Goal: Find specific page/section: Find specific page/section

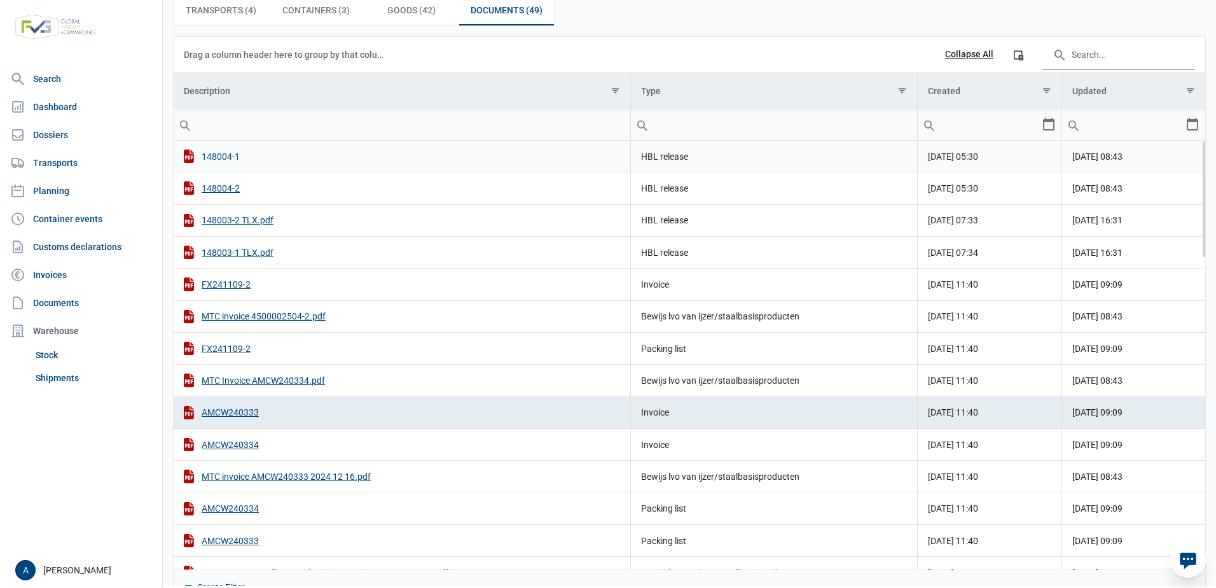
click at [223, 149] on div "148004-1" at bounding box center [402, 155] width 436 height 13
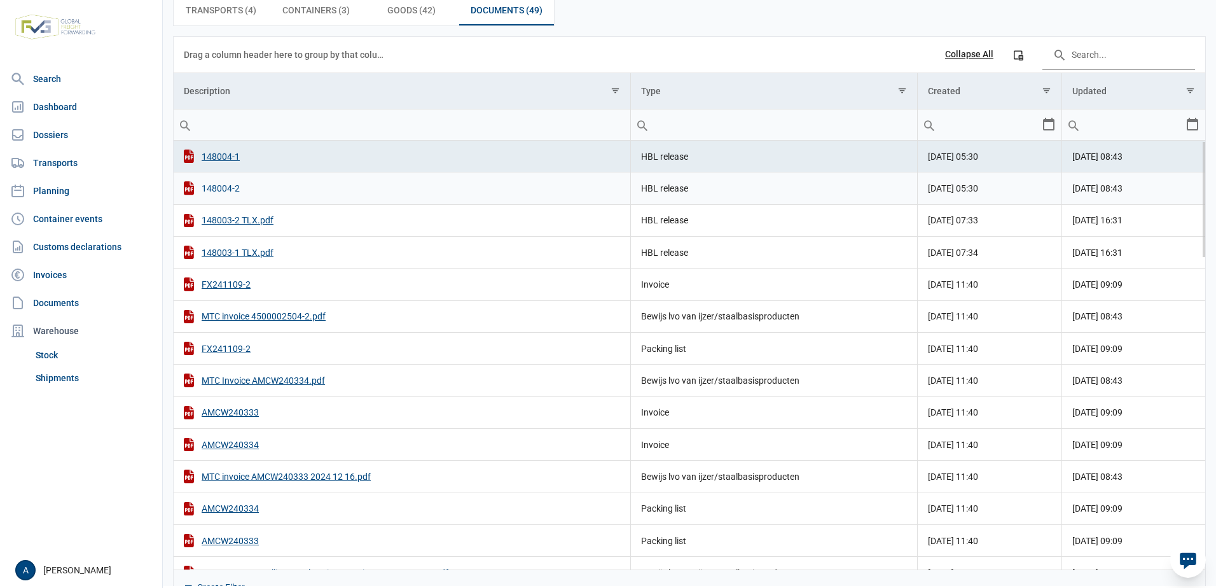
click at [224, 181] on div "148004-2" at bounding box center [402, 187] width 436 height 13
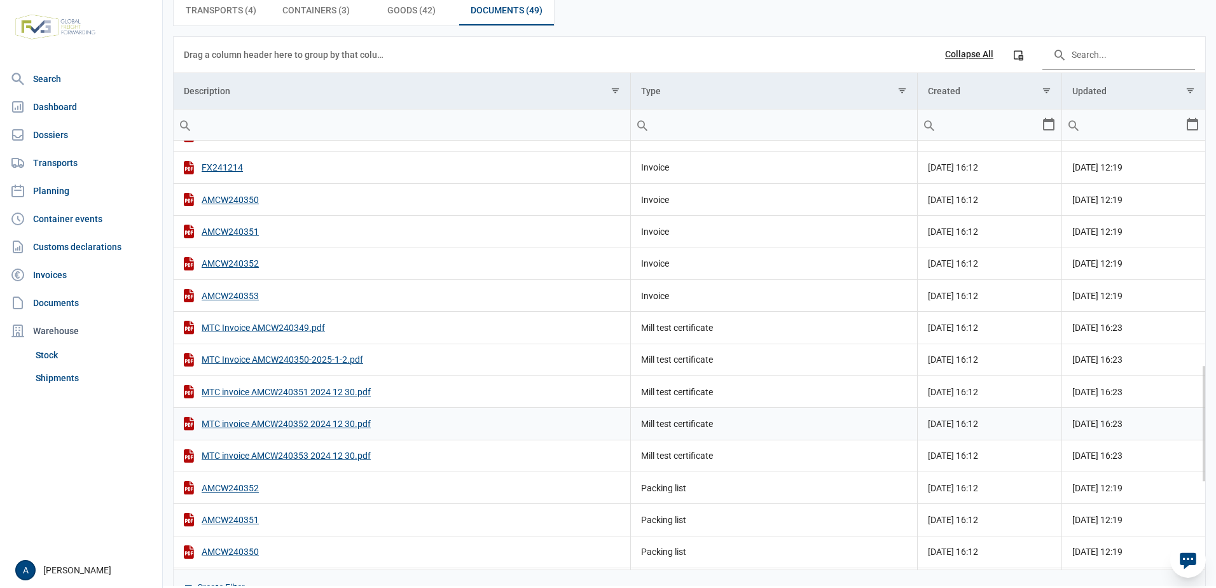
scroll to position [755, 0]
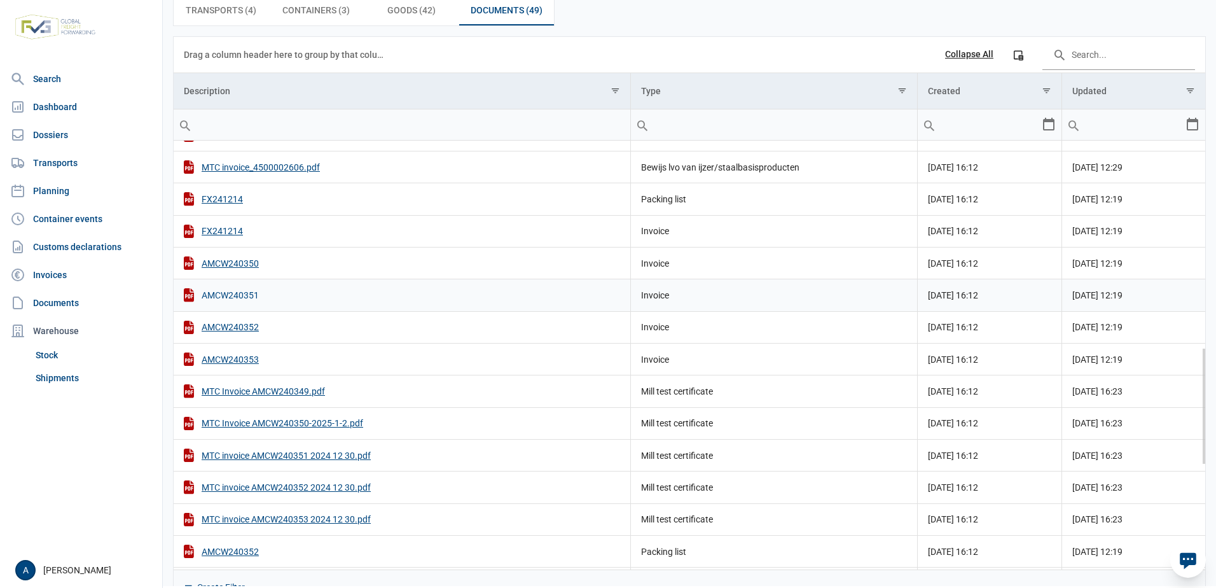
click at [223, 288] on div "AMCW240351" at bounding box center [402, 294] width 436 height 13
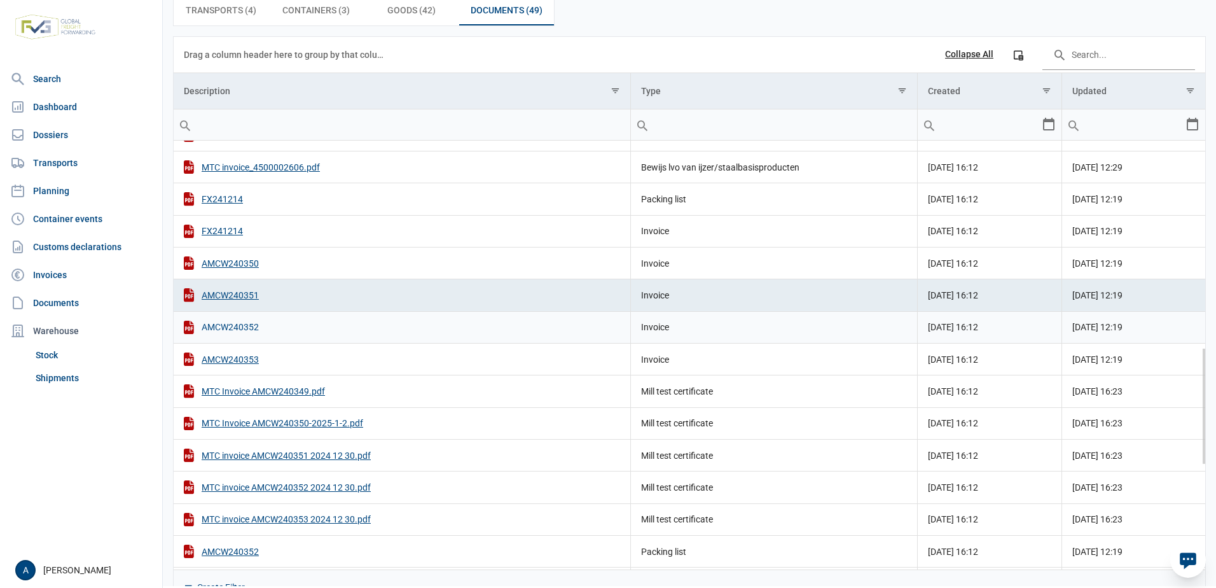
click at [227, 321] on div "AMCW240352" at bounding box center [402, 327] width 436 height 13
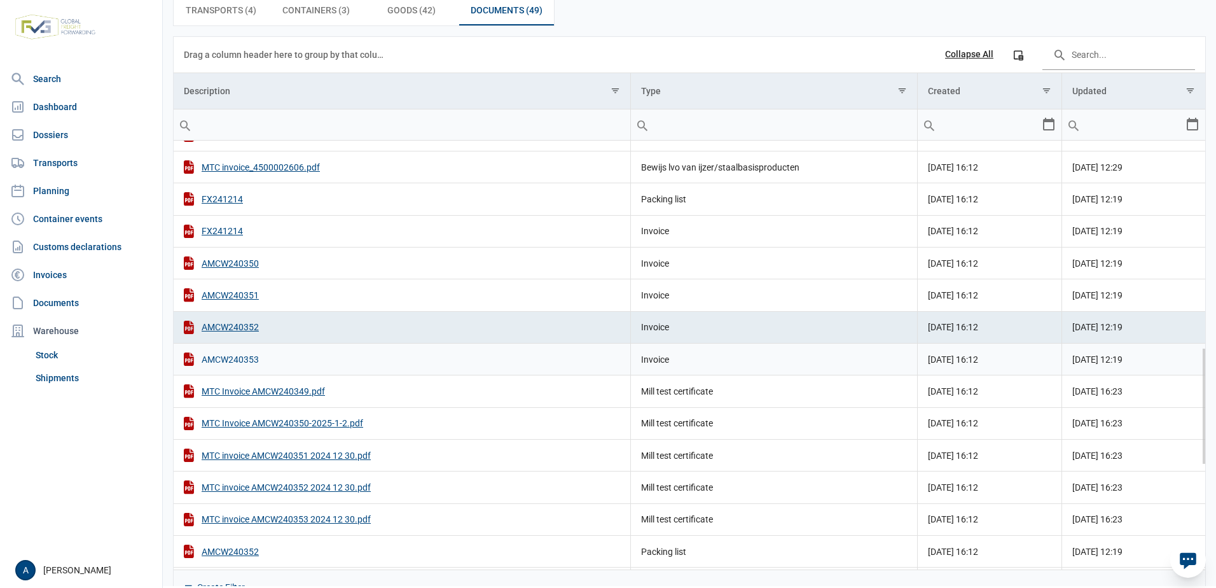
click at [208, 352] on div "AMCW240353" at bounding box center [402, 358] width 436 height 13
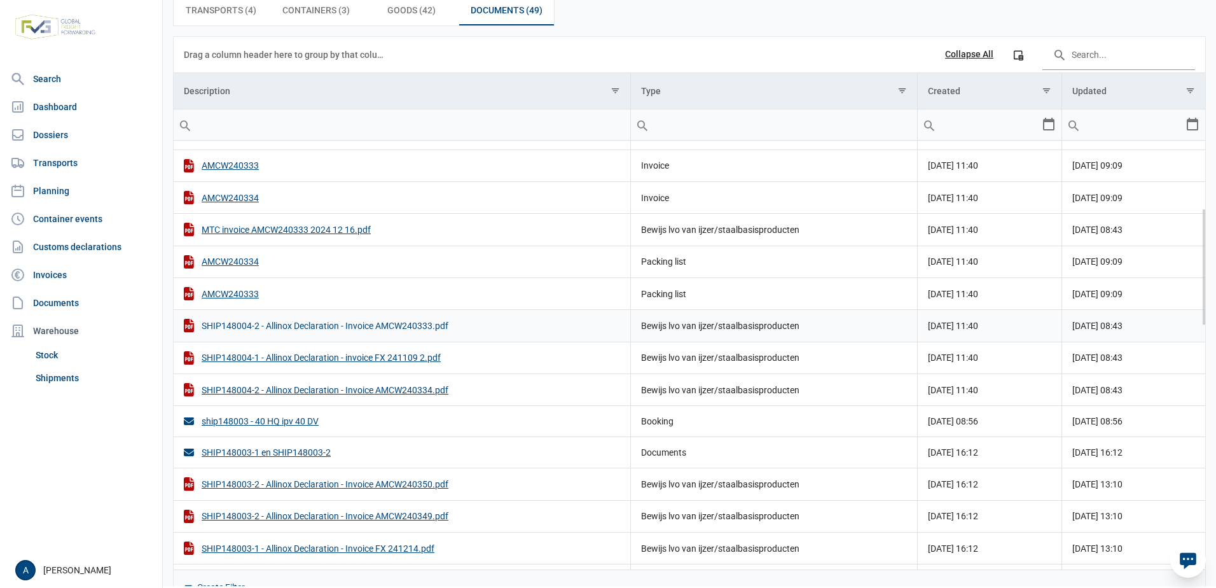
scroll to position [183, 0]
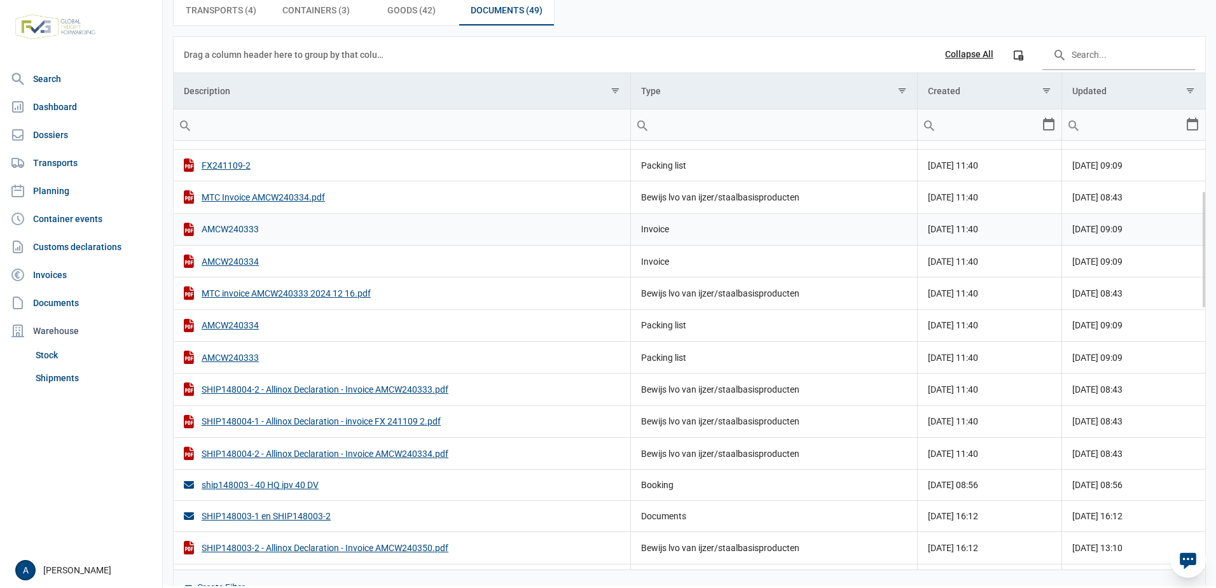
click at [238, 223] on div "AMCW240333" at bounding box center [402, 229] width 436 height 13
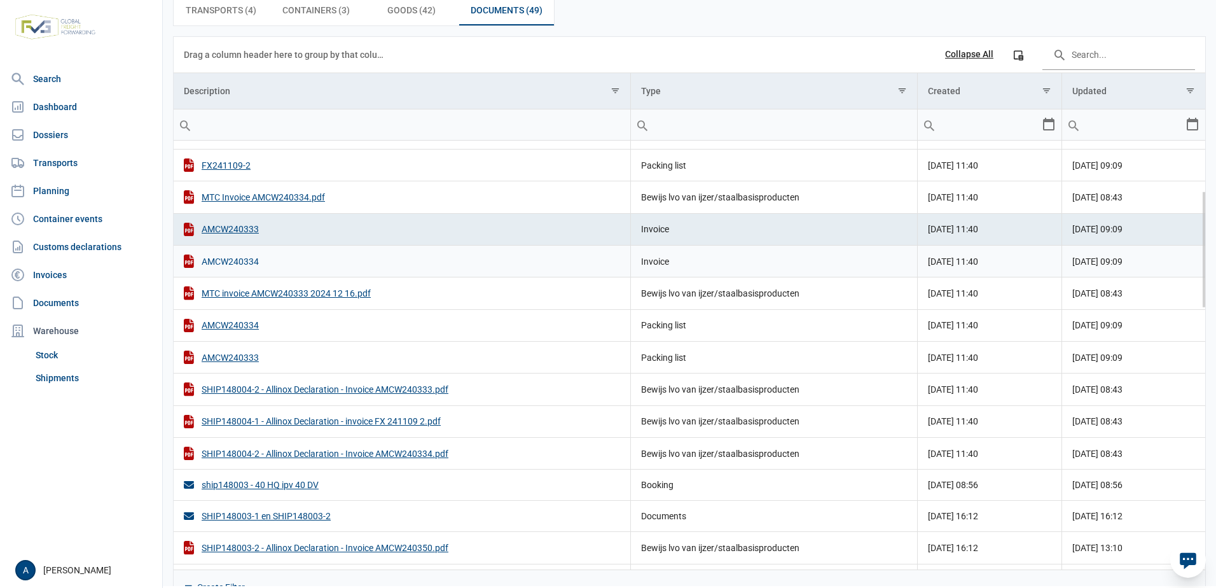
click at [212, 254] on div "AMCW240334" at bounding box center [402, 260] width 436 height 13
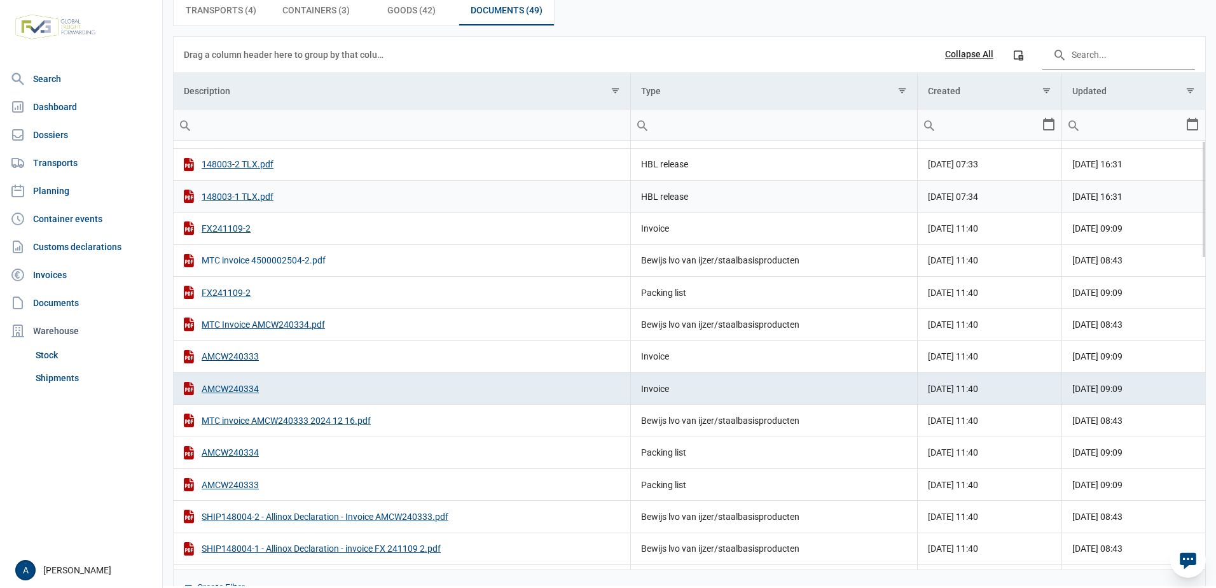
scroll to position [0, 0]
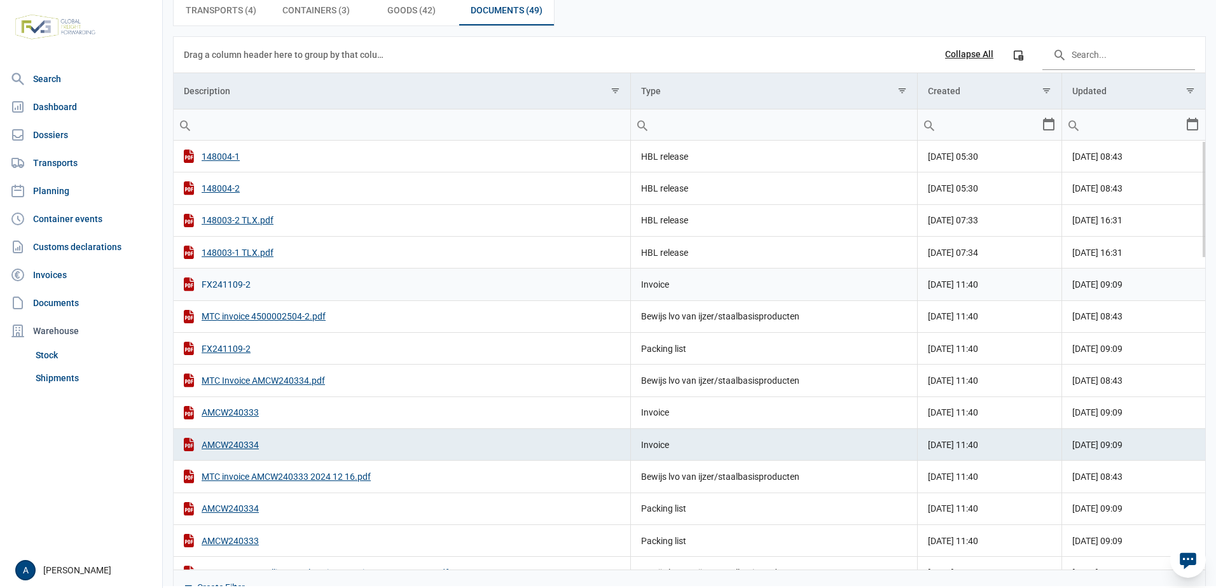
click at [226, 277] on div "FX241109-2" at bounding box center [402, 283] width 436 height 13
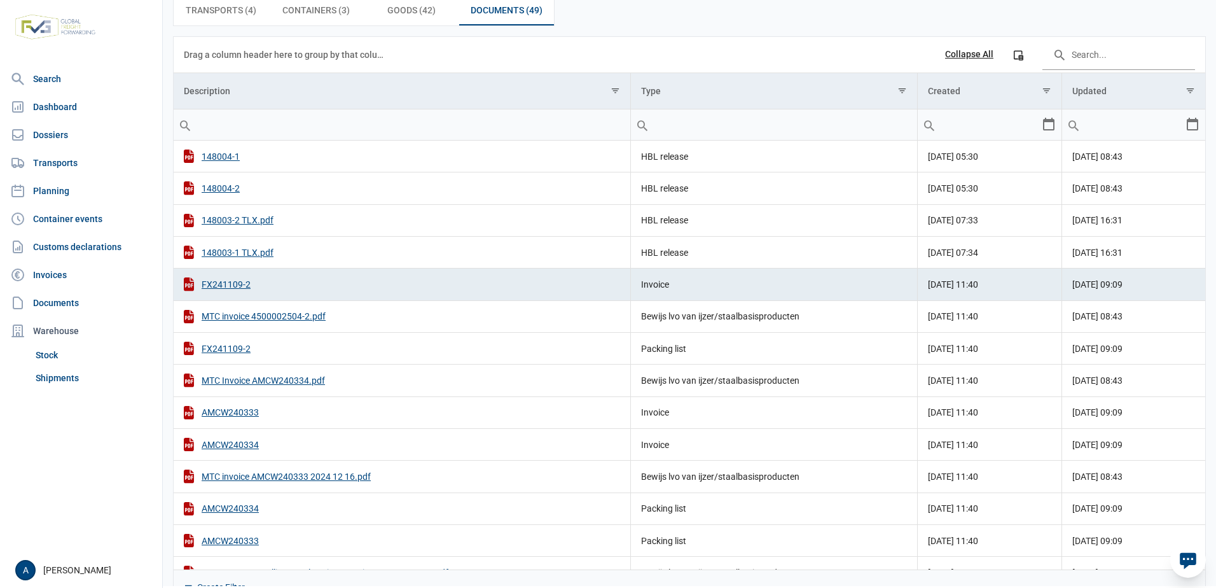
scroll to position [191, 0]
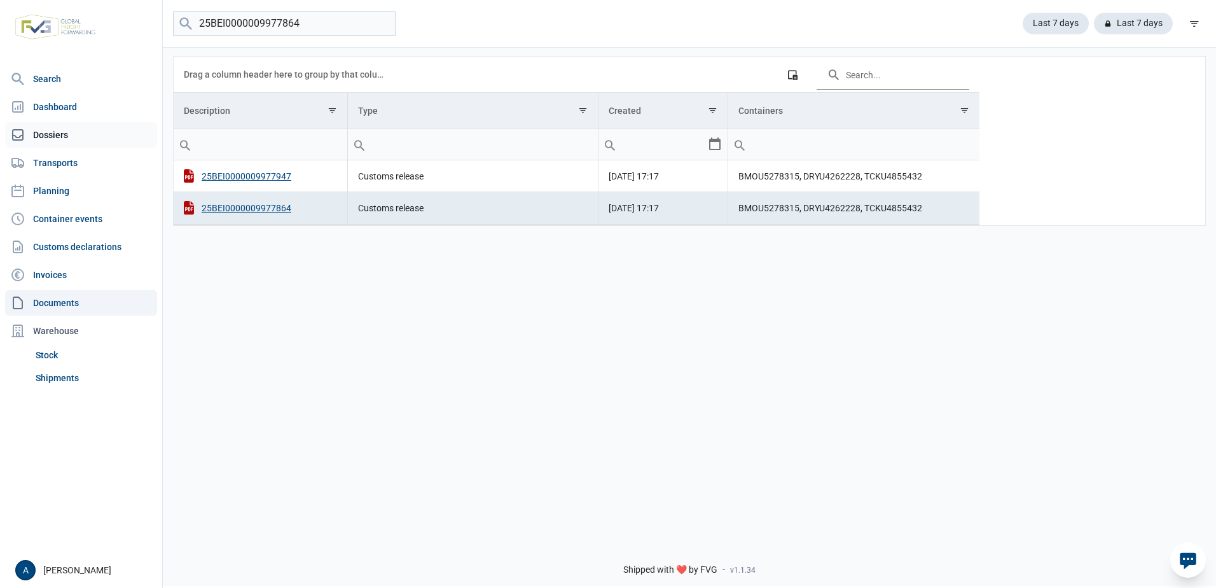
click at [48, 136] on link "Dossiers" at bounding box center [81, 134] width 152 height 25
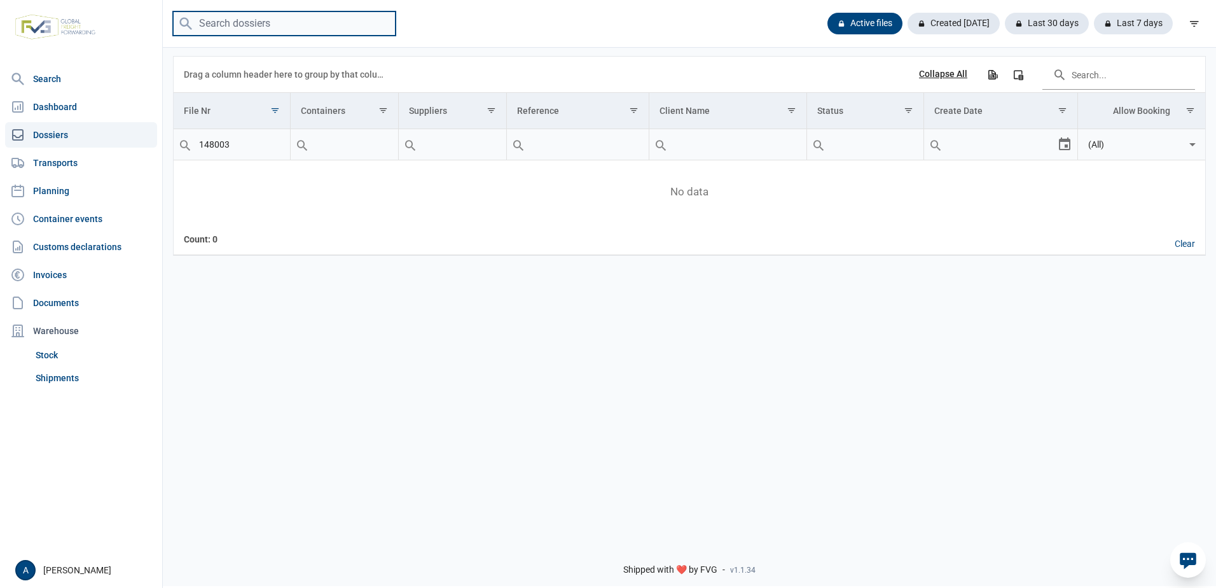
click at [234, 20] on input "search" at bounding box center [284, 23] width 223 height 25
type input "148004"
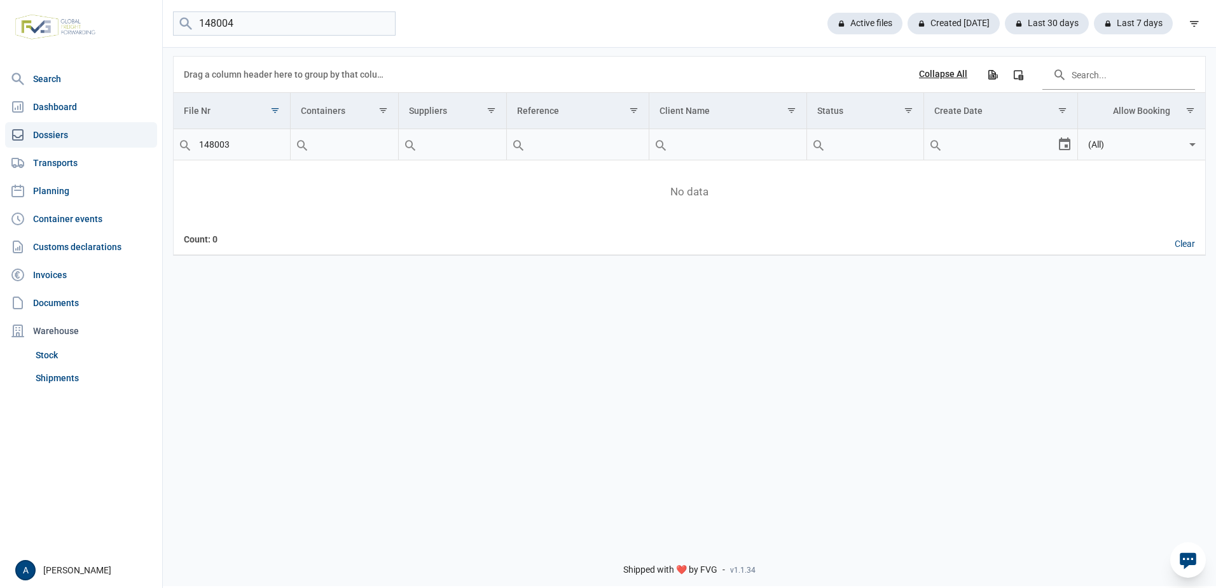
click at [221, 143] on input "148003" at bounding box center [232, 144] width 116 height 31
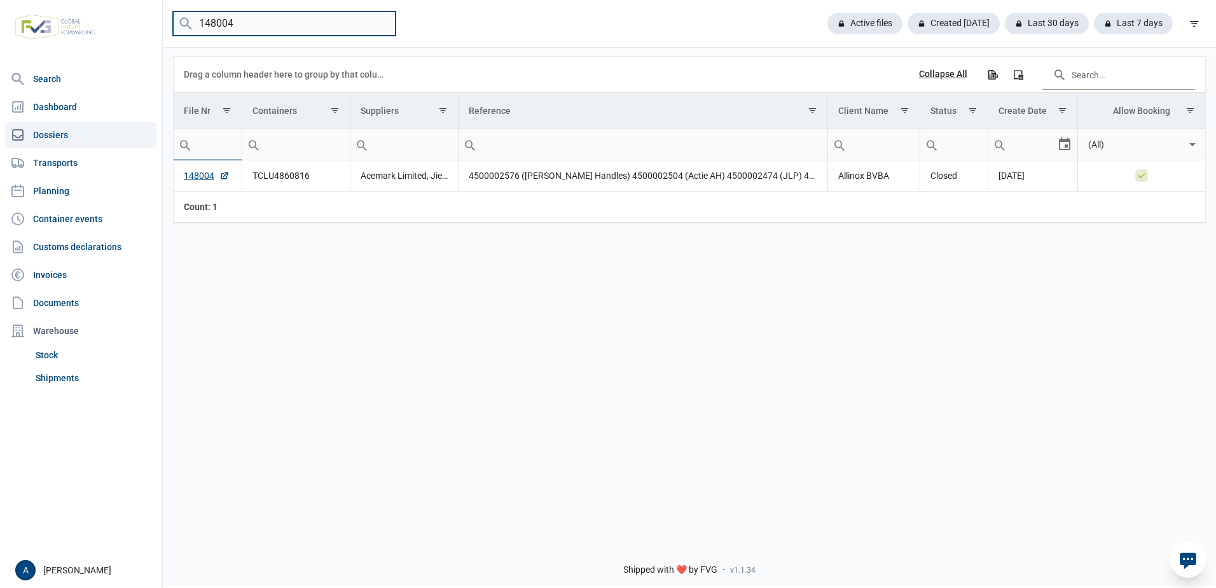
click at [314, 28] on input "148004" at bounding box center [284, 23] width 223 height 25
click at [191, 179] on link "148004" at bounding box center [207, 175] width 46 height 13
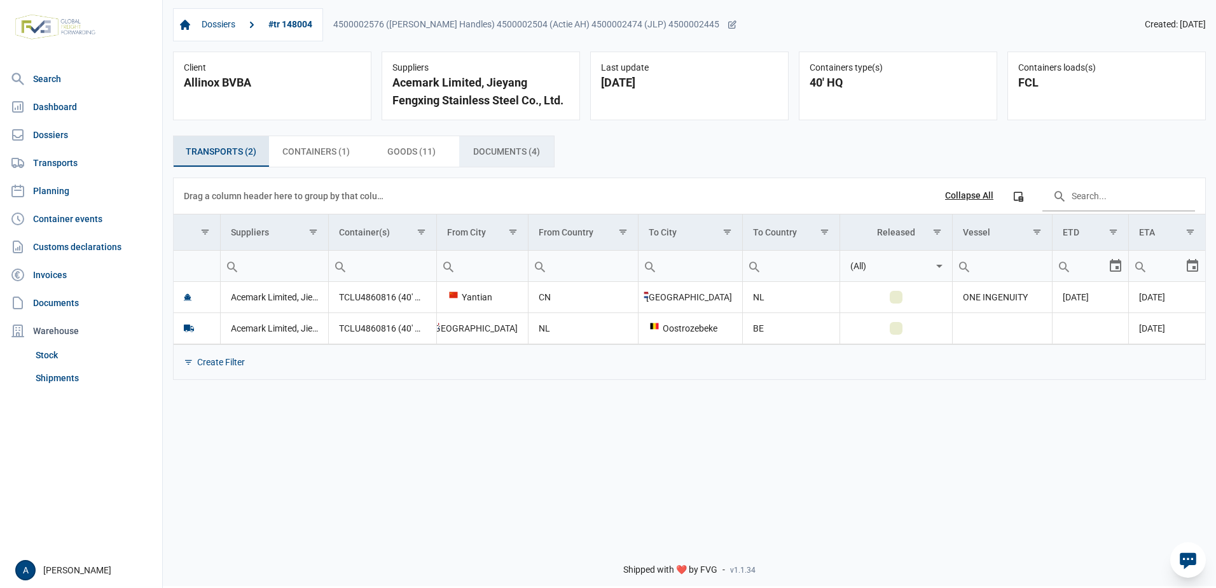
click at [491, 151] on span "Documents (4) Documents (4)" at bounding box center [506, 151] width 67 height 15
